Goal: Find specific page/section: Find specific page/section

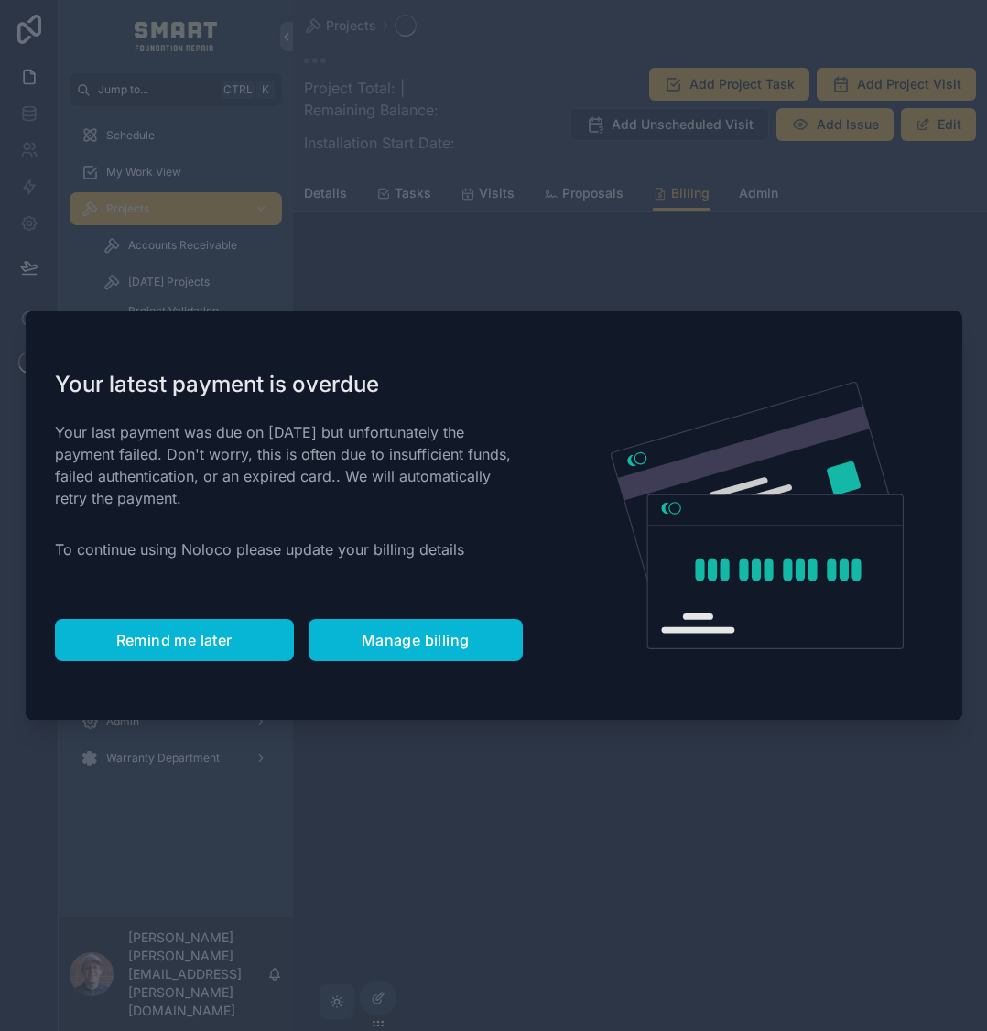
click at [185, 646] on span "Remind me later" at bounding box center [174, 640] width 116 height 18
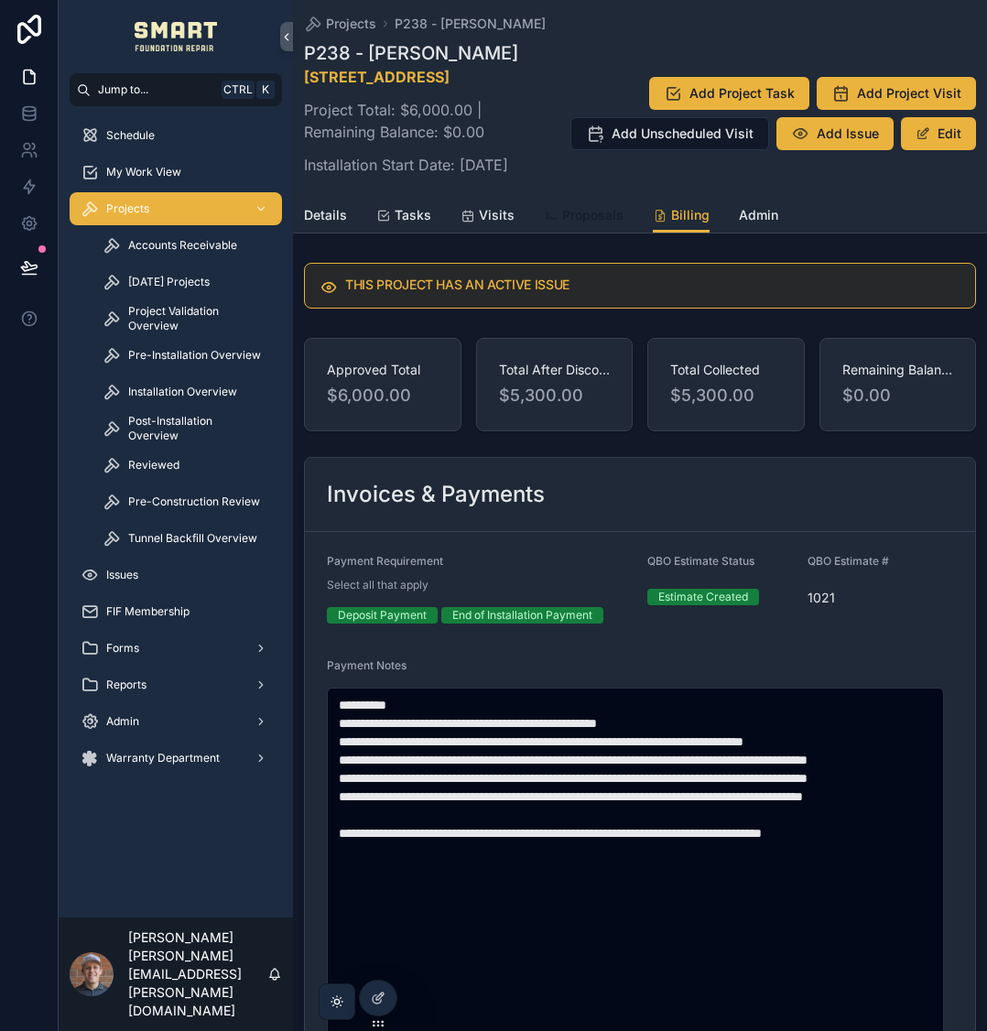
click at [588, 224] on span "Proposals" at bounding box center [592, 215] width 61 height 18
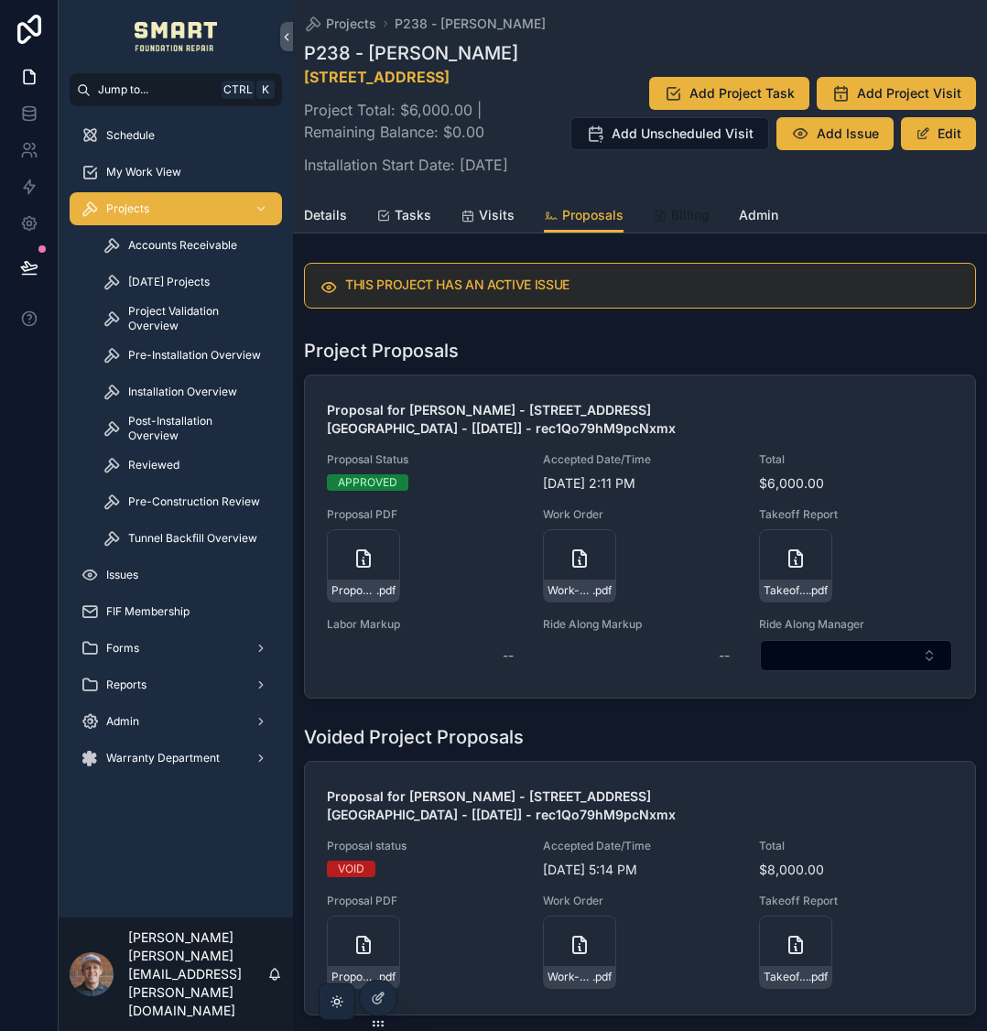
click at [665, 224] on div "Billing" at bounding box center [681, 215] width 57 height 18
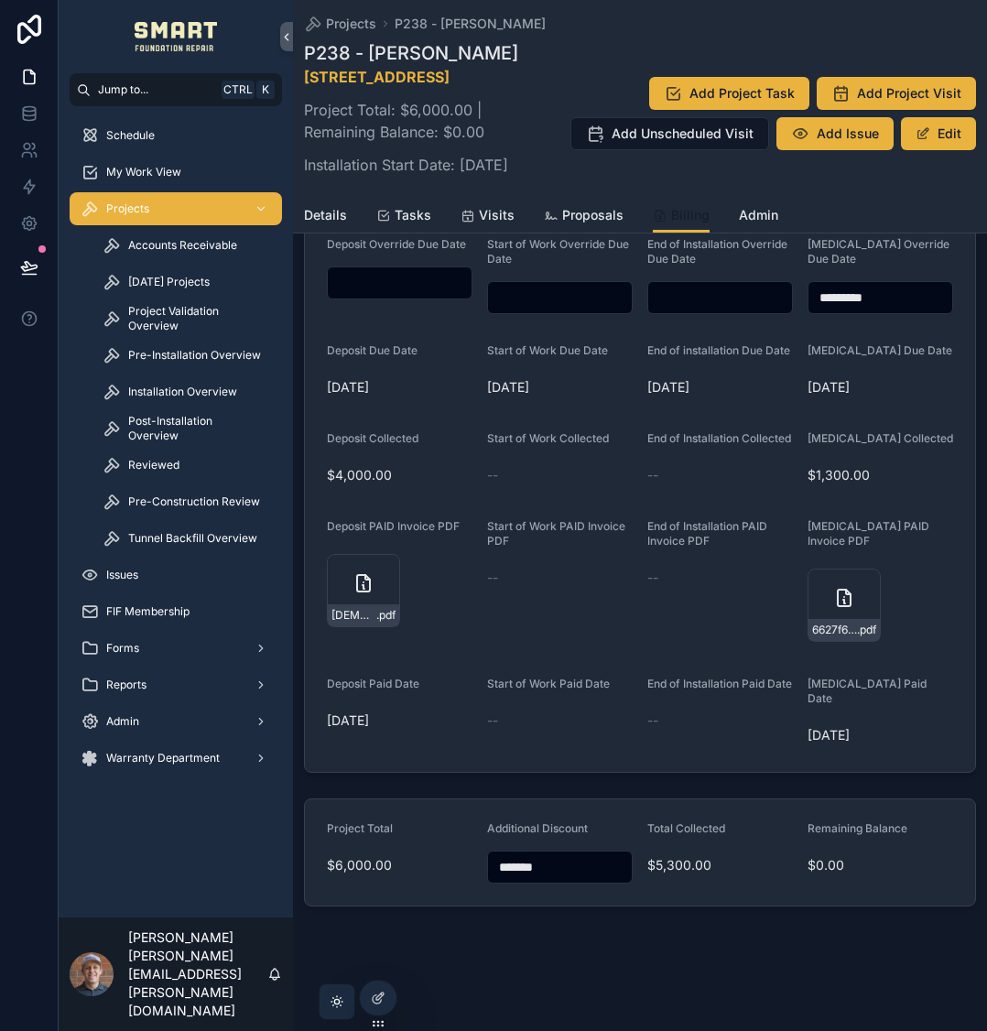
scroll to position [1586, 0]
click at [600, 224] on span "Proposals" at bounding box center [592, 215] width 61 height 18
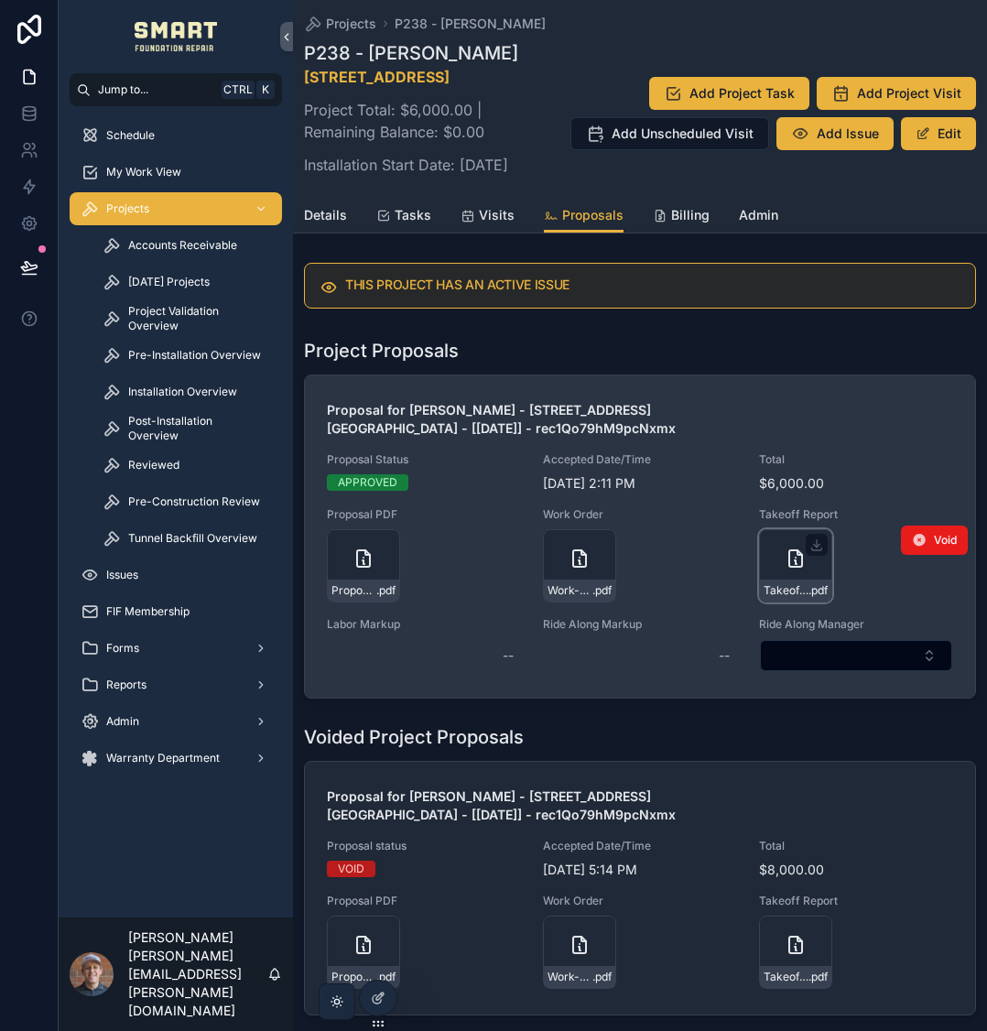
click at [795, 564] on icon "scrollable content" at bounding box center [796, 562] width 2 height 4
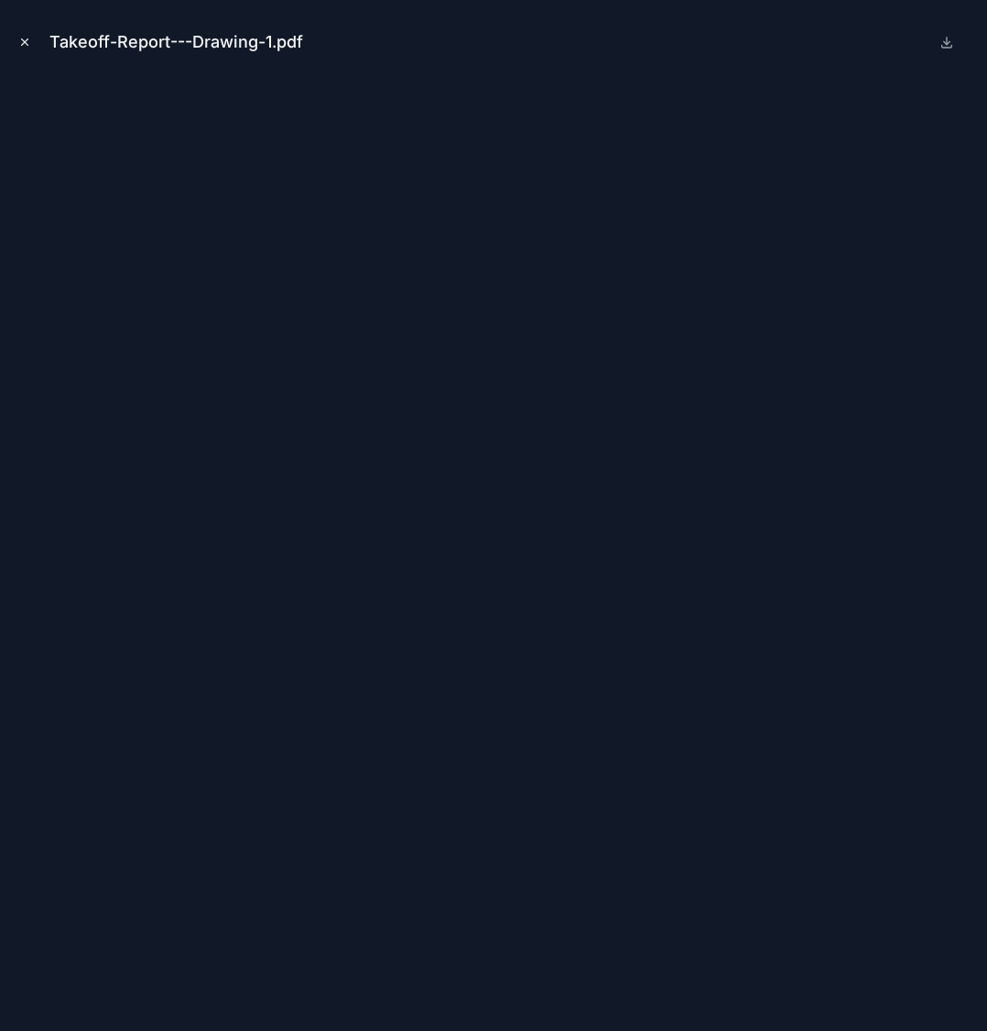
click at [27, 32] on button "Close modal" at bounding box center [25, 42] width 20 height 20
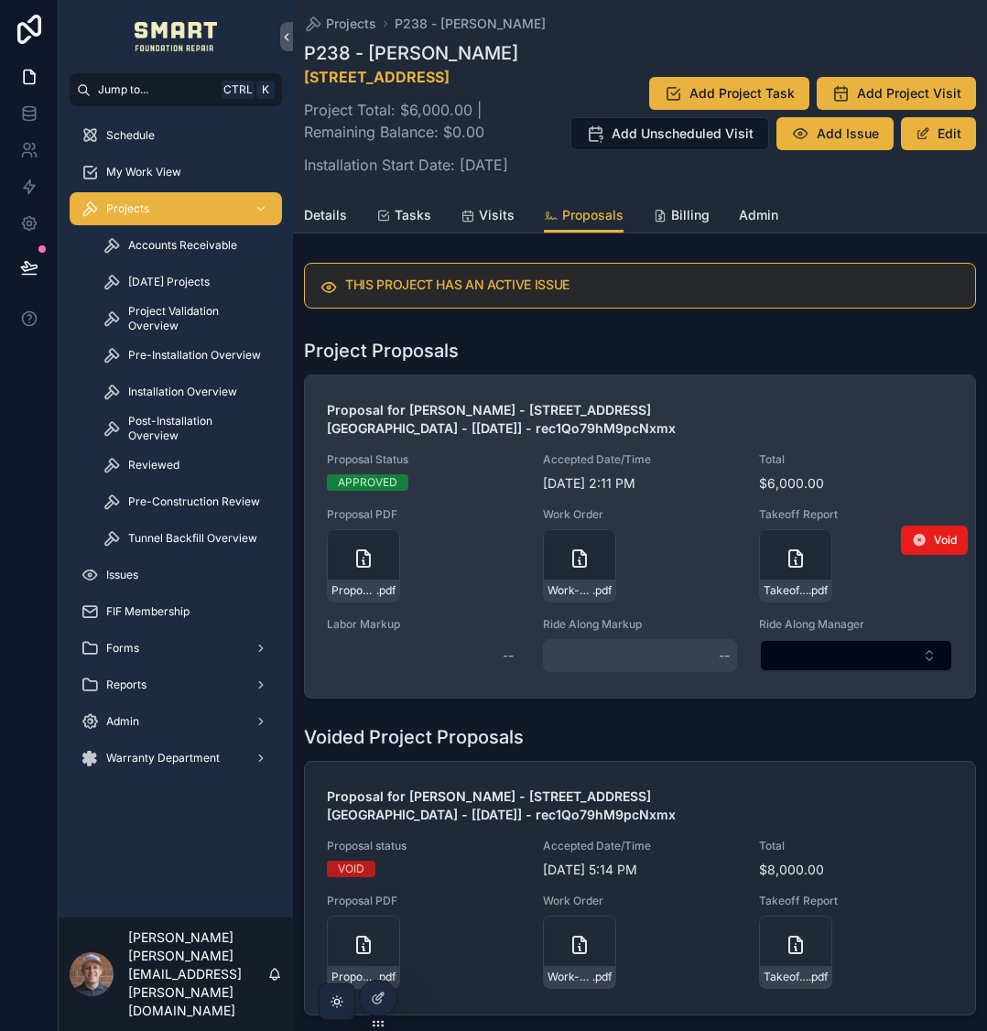
click at [584, 672] on div "--" at bounding box center [640, 655] width 194 height 33
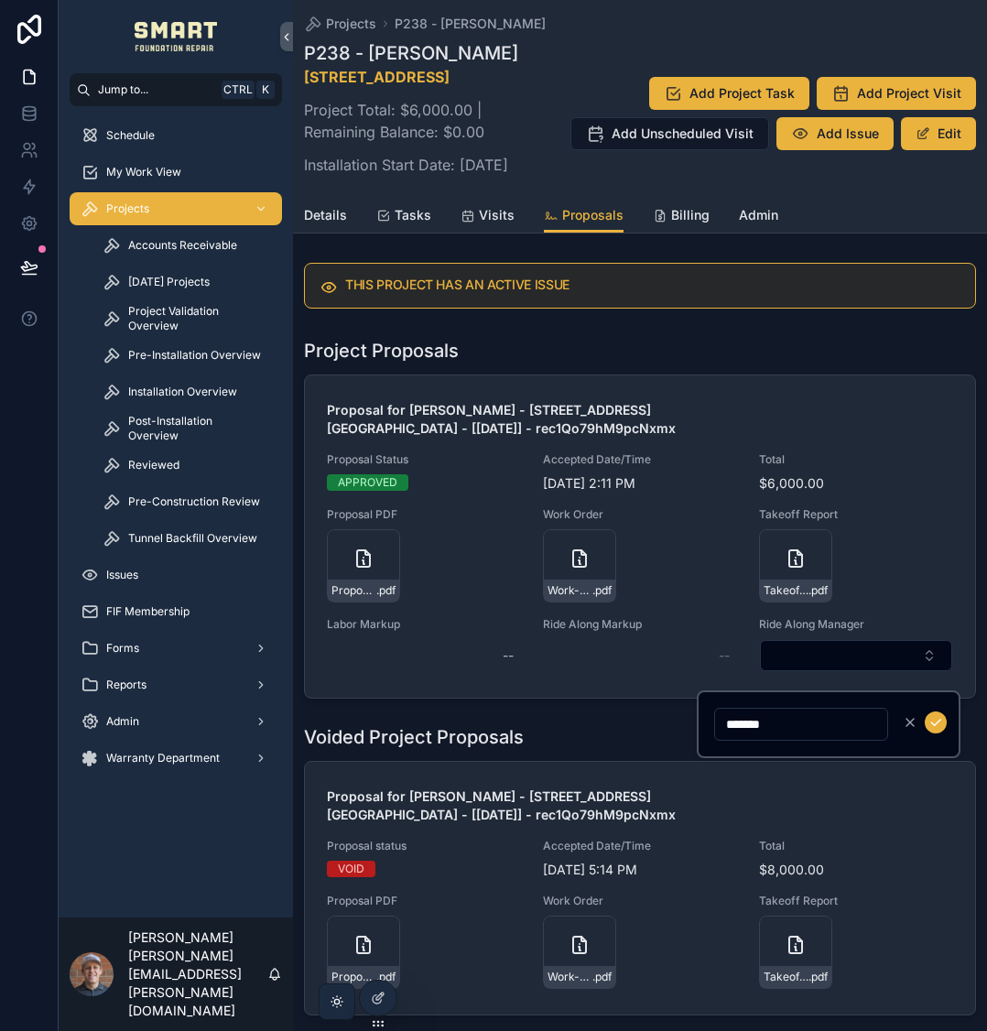
type input "*******"
click at [930, 724] on icon "scrollable content" at bounding box center [935, 722] width 15 height 15
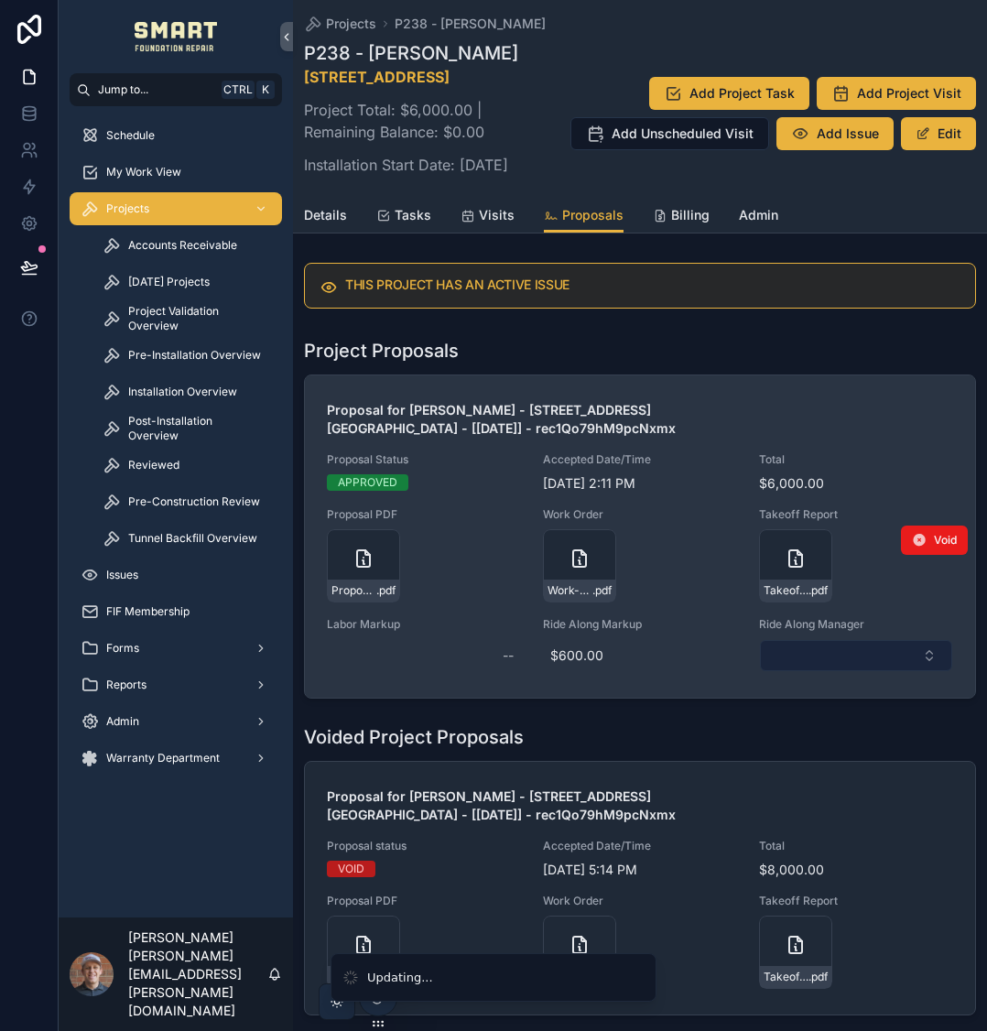
click at [843, 671] on button "Select Button" at bounding box center [856, 655] width 192 height 31
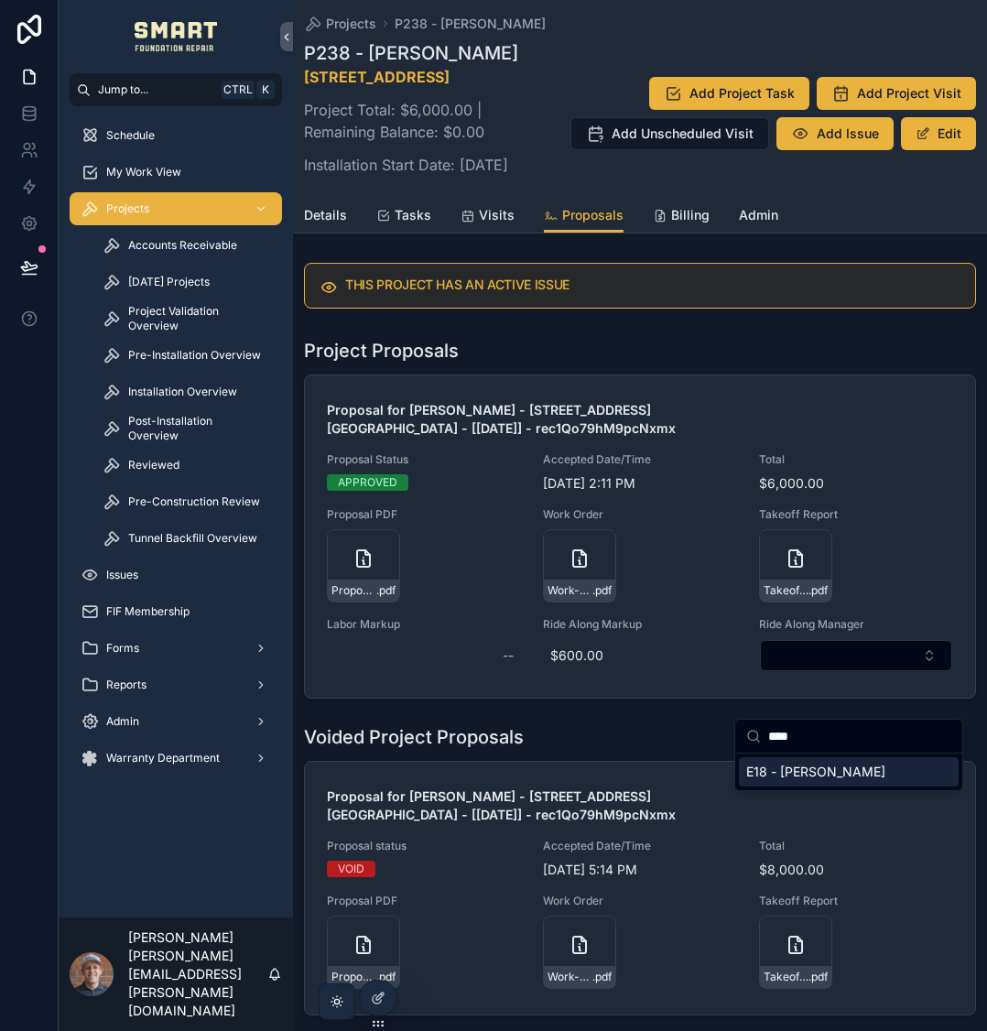
type input "****"
click at [829, 765] on span "E18 - [PERSON_NAME]" at bounding box center [815, 772] width 139 height 18
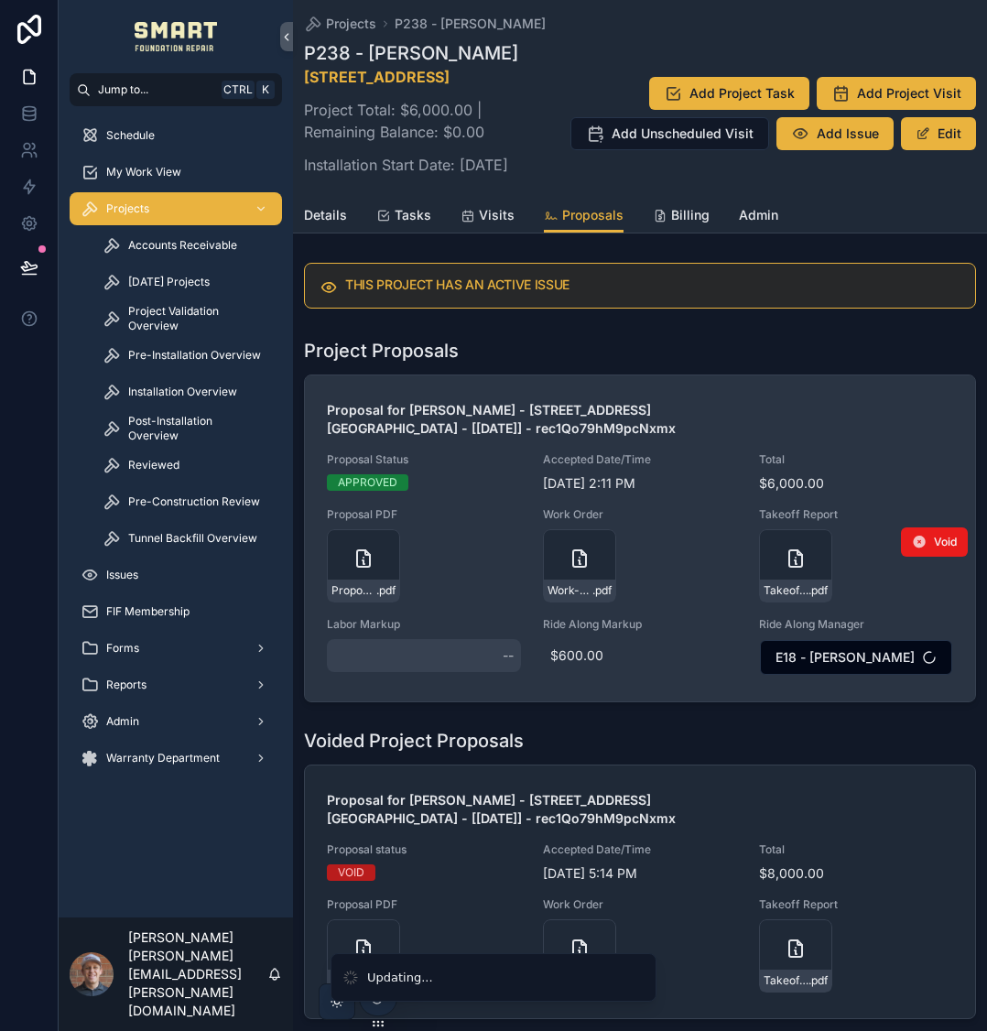
click at [414, 672] on div "--" at bounding box center [424, 655] width 194 height 33
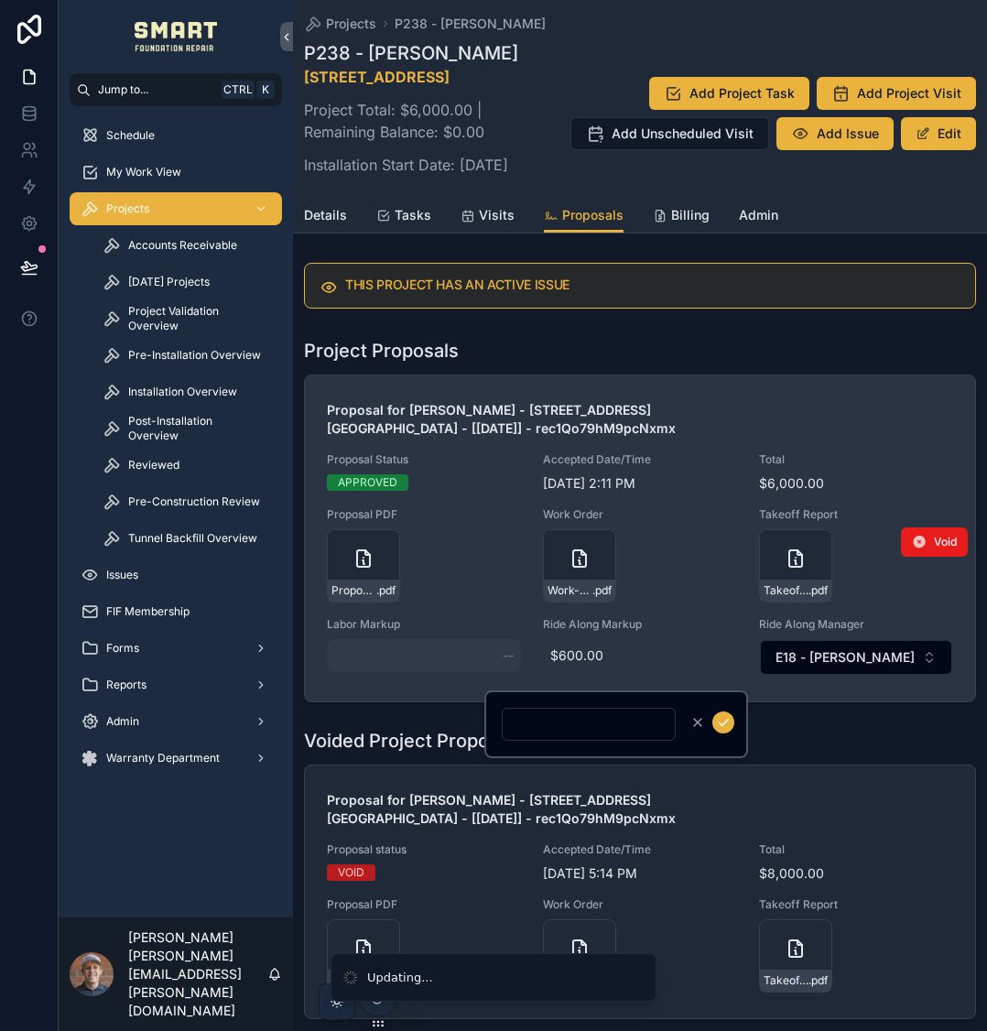
type input "*****"
click button "scrollable content" at bounding box center [723, 722] width 22 height 22
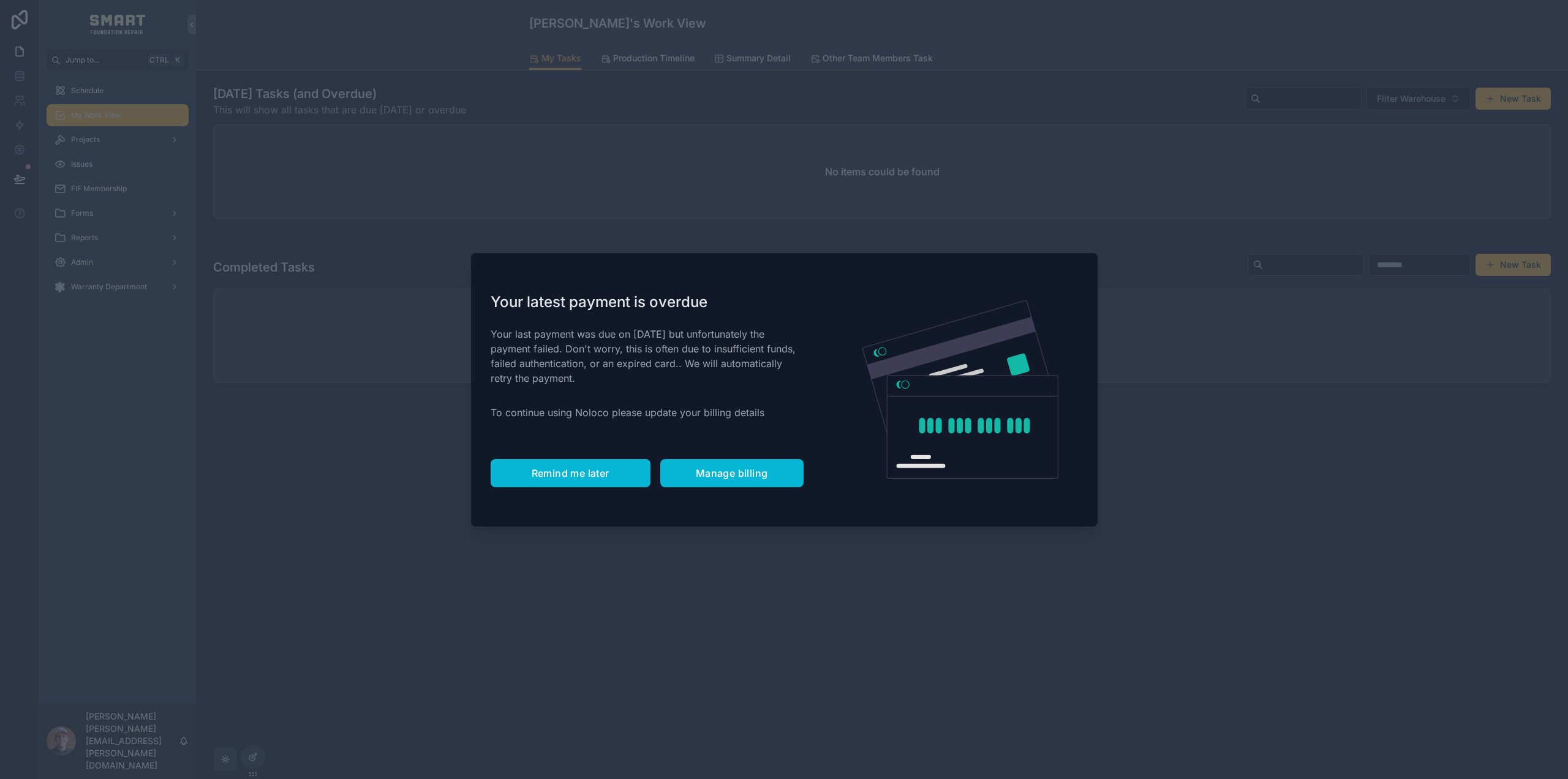
click at [599, 478] on span "Remind me later" at bounding box center [571, 473] width 78 height 12
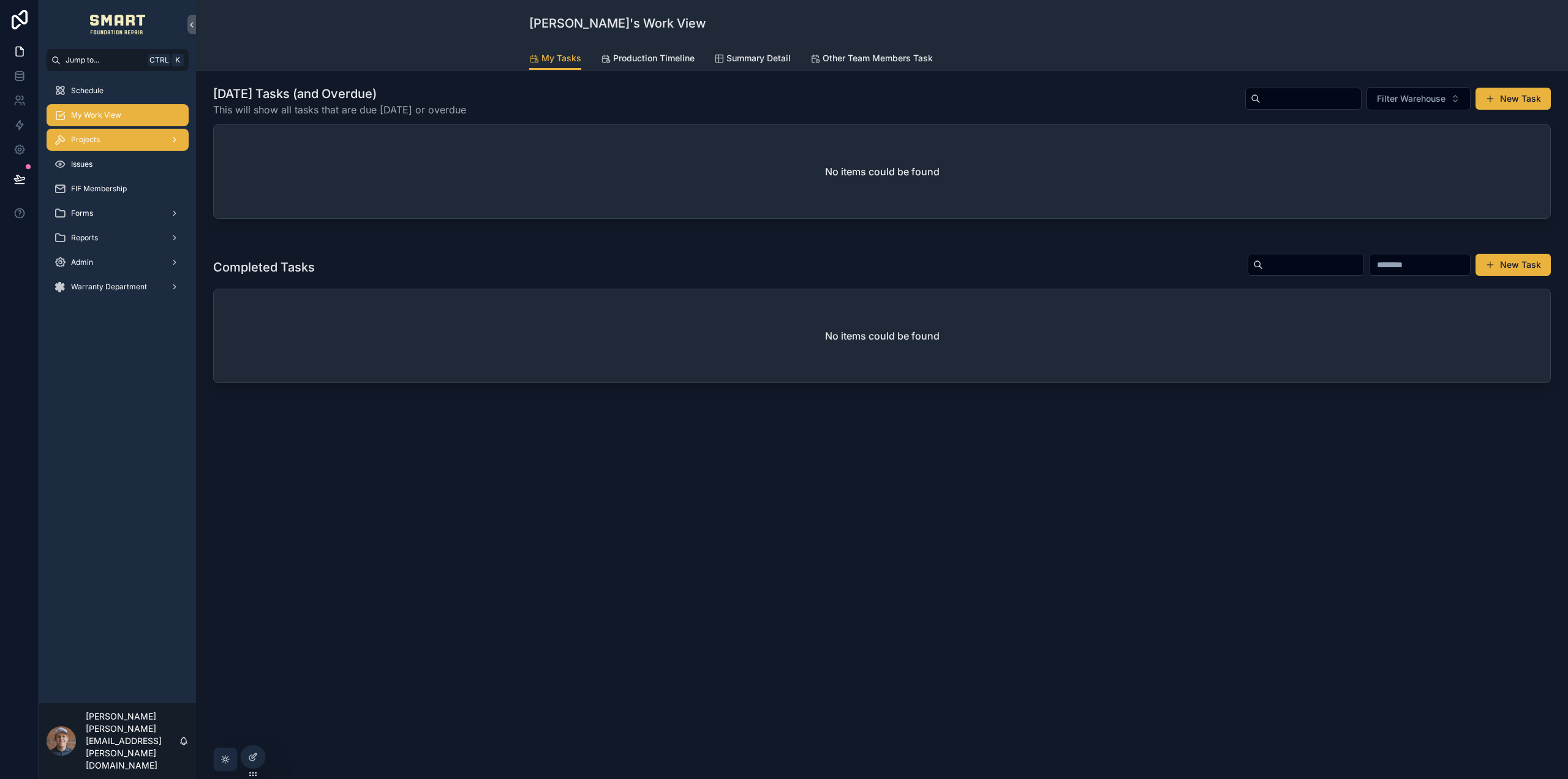
click at [118, 141] on div "Projects" at bounding box center [118, 139] width 127 height 19
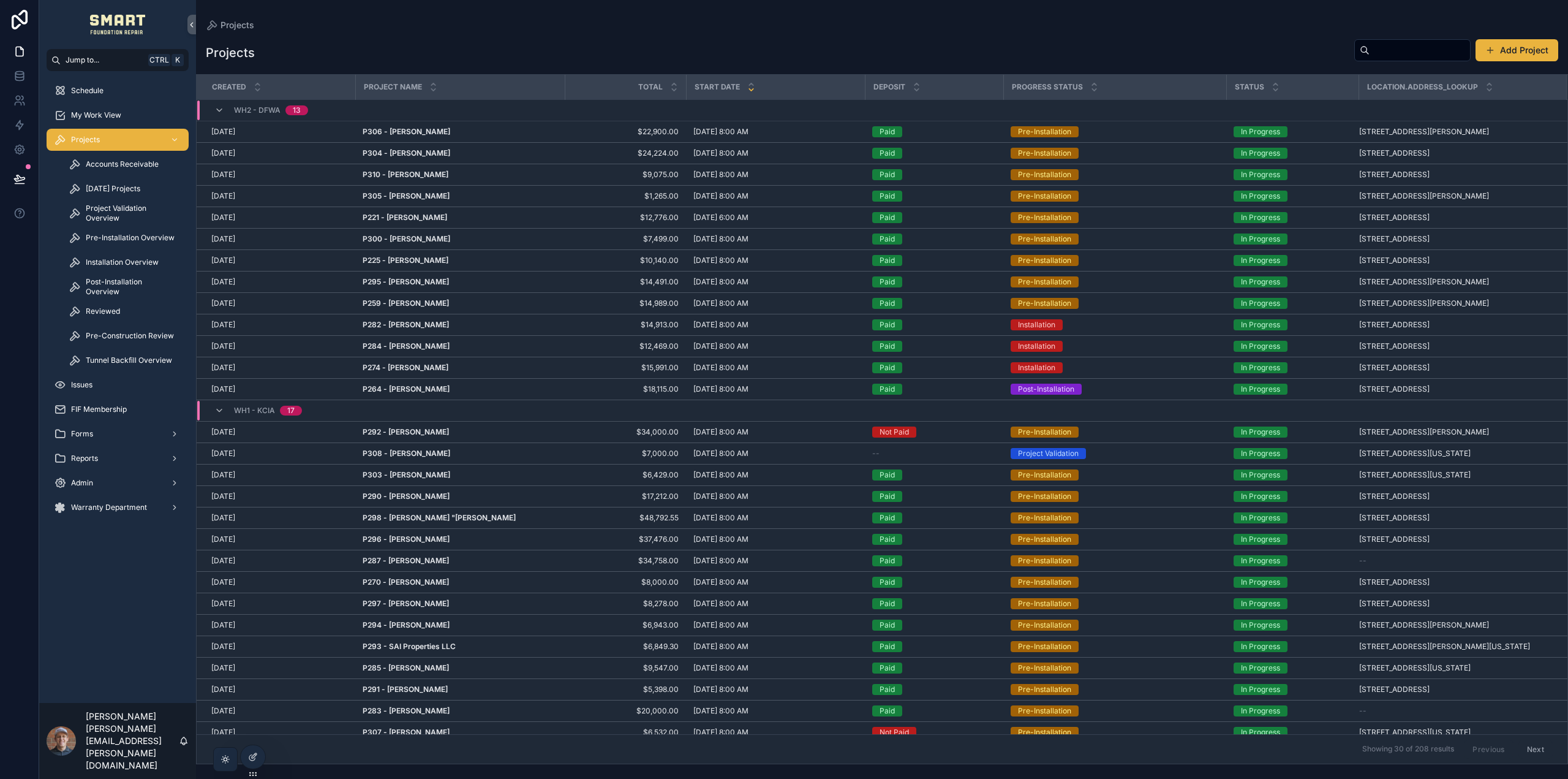
click at [1395, 49] on input "scrollable content" at bounding box center [1419, 50] width 100 height 17
type input "*****"
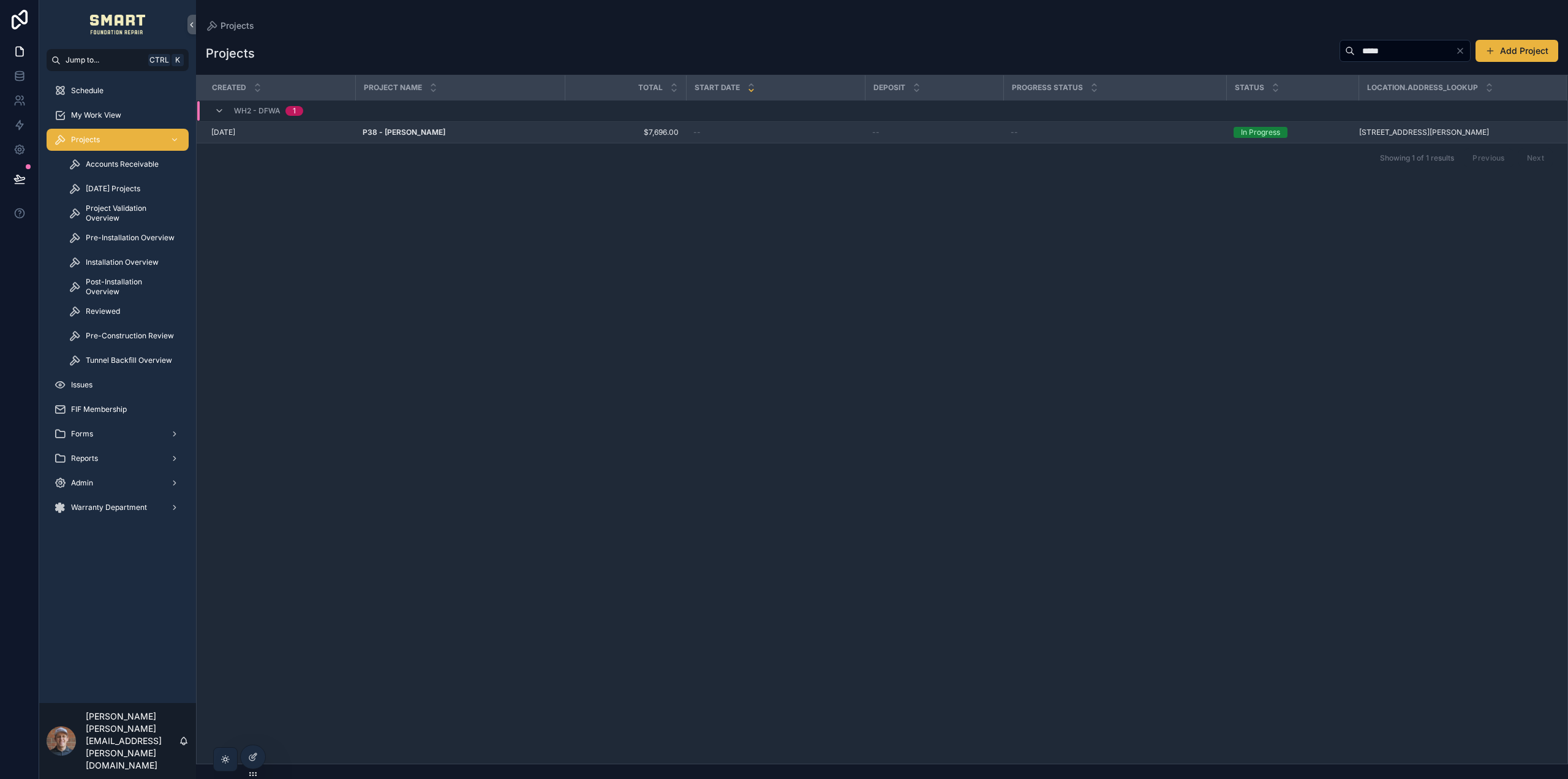
click at [404, 129] on strong "P38 - Grant Vesely" at bounding box center [404, 132] width 83 height 9
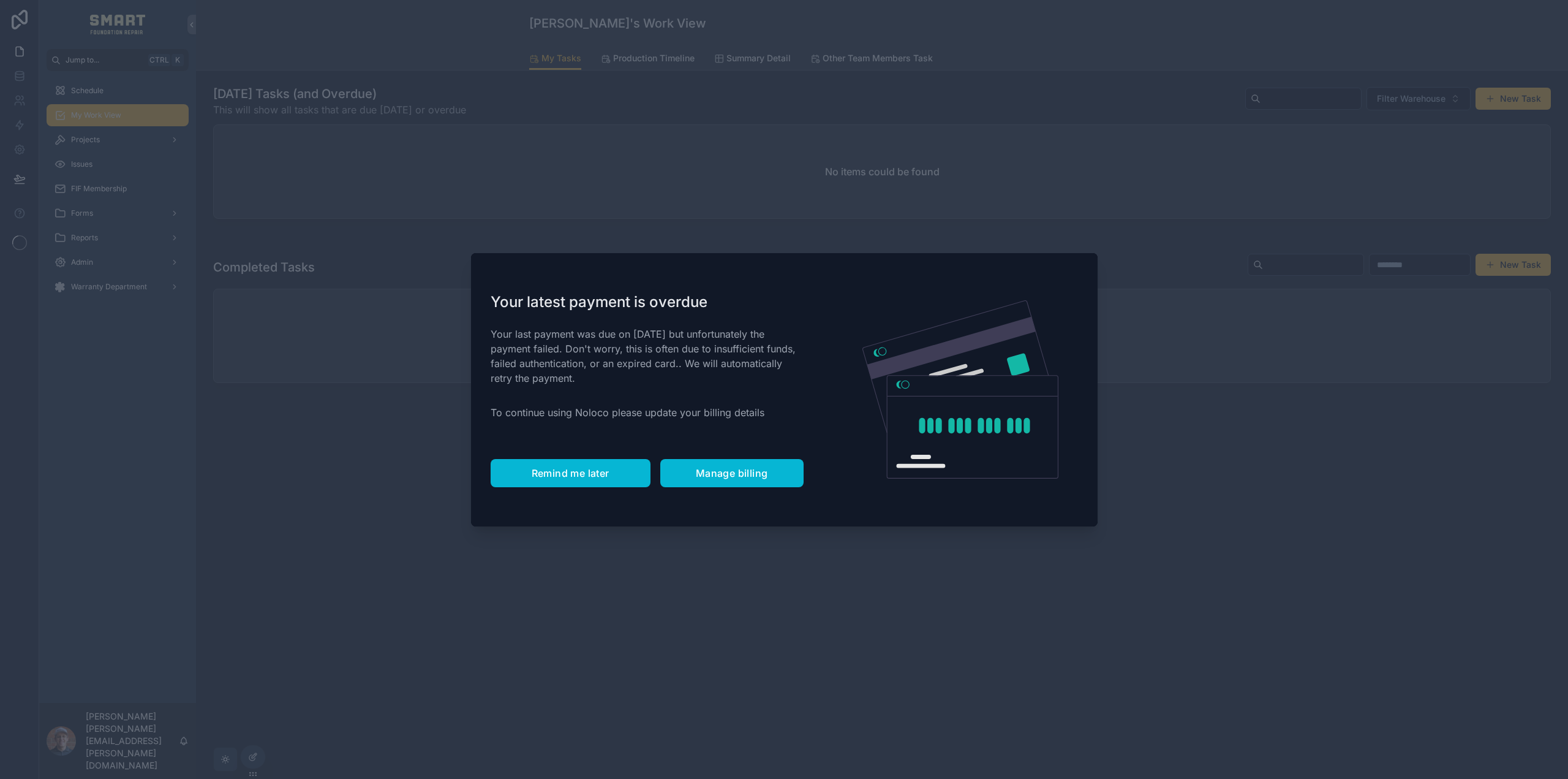
click at [588, 472] on span "Remind me later" at bounding box center [571, 473] width 78 height 12
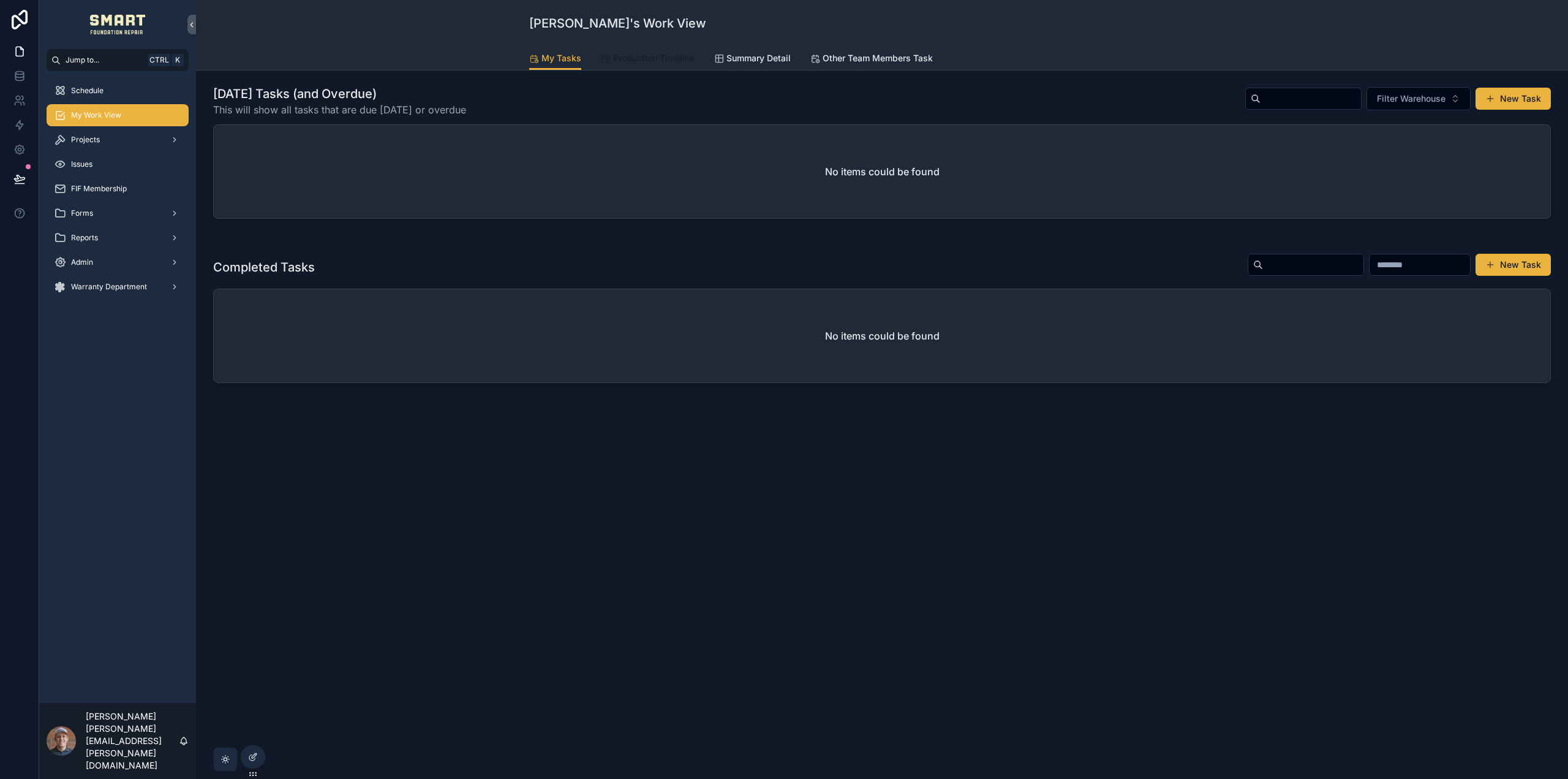
drag, startPoint x: 594, startPoint y: 68, endPoint x: 615, endPoint y: 59, distance: 22.8
click at [615, 59] on span "Production Timeline" at bounding box center [654, 58] width 82 height 12
